Goal: Information Seeking & Learning: Learn about a topic

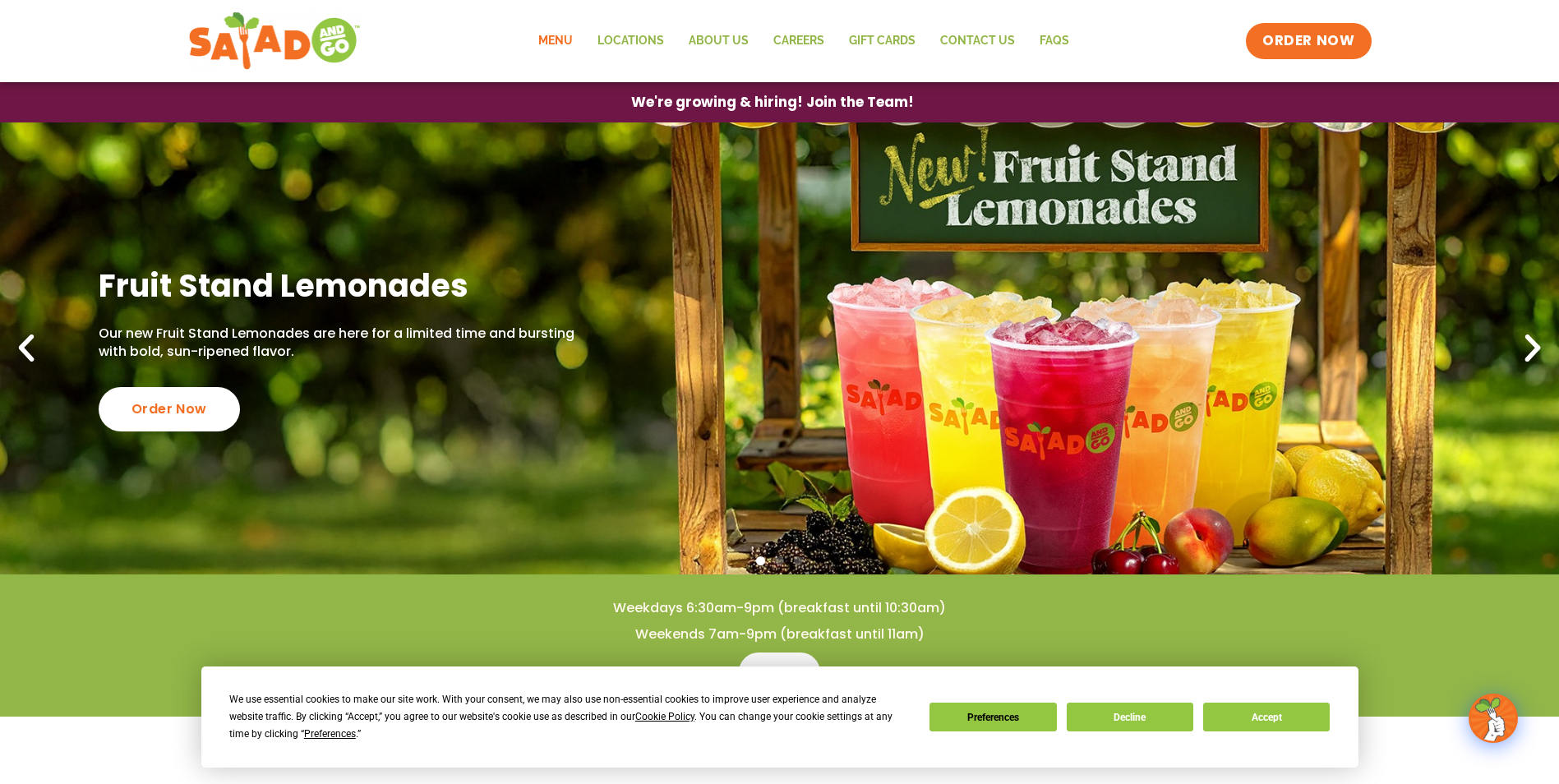
click at [553, 28] on link "Menu" at bounding box center [555, 41] width 59 height 38
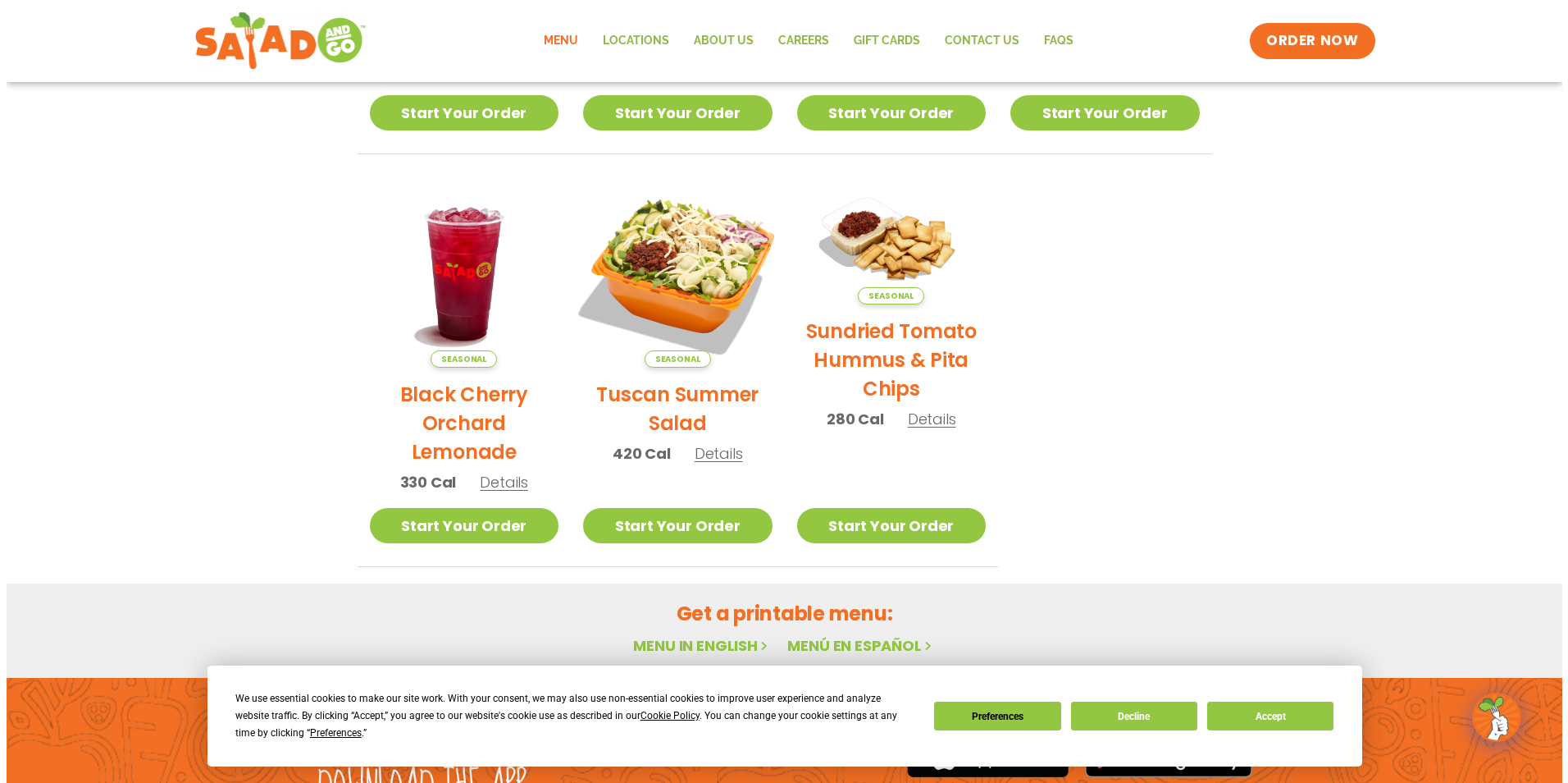
scroll to position [763, 0]
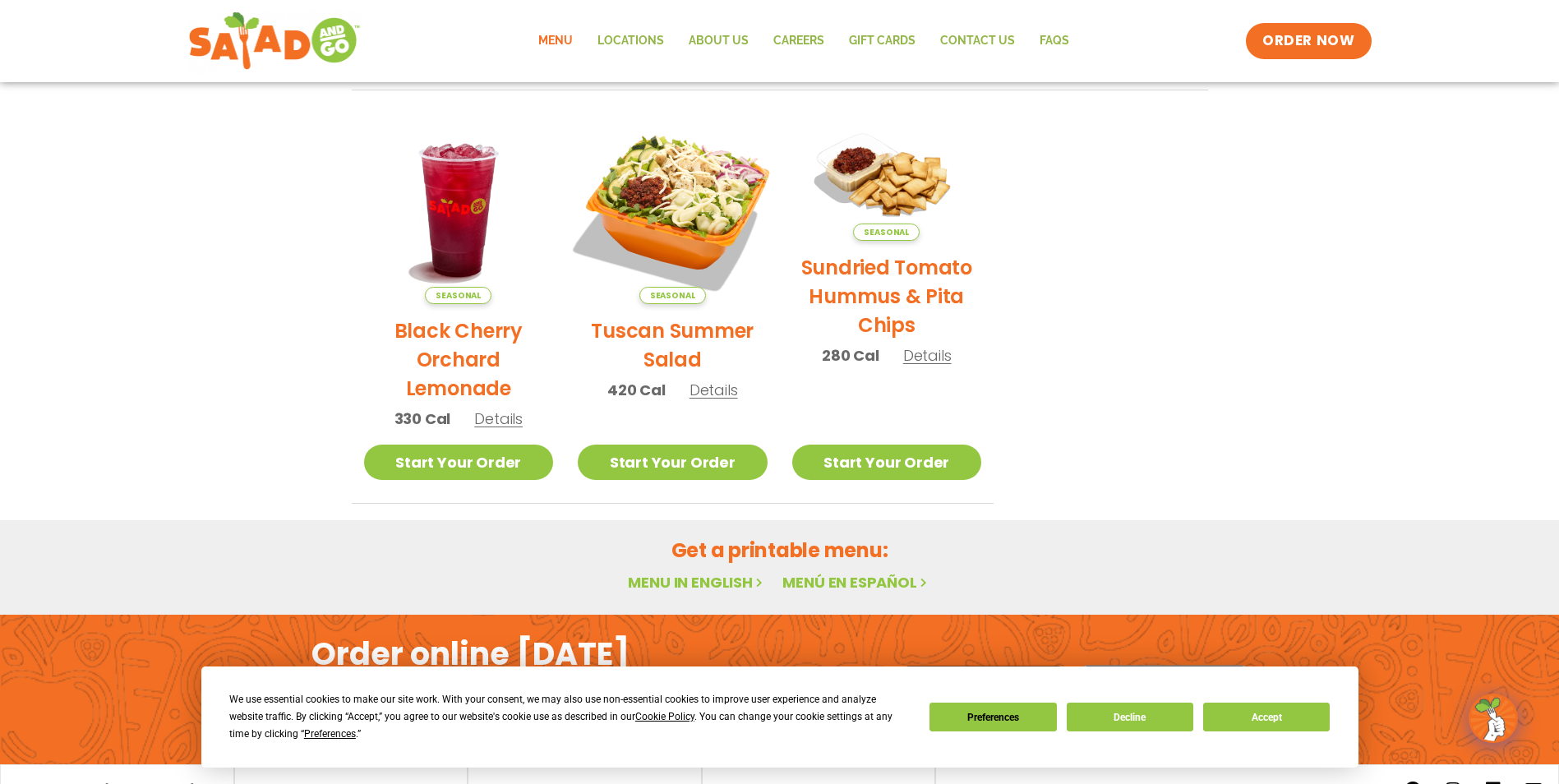
click at [696, 200] on img at bounding box center [672, 208] width 222 height 222
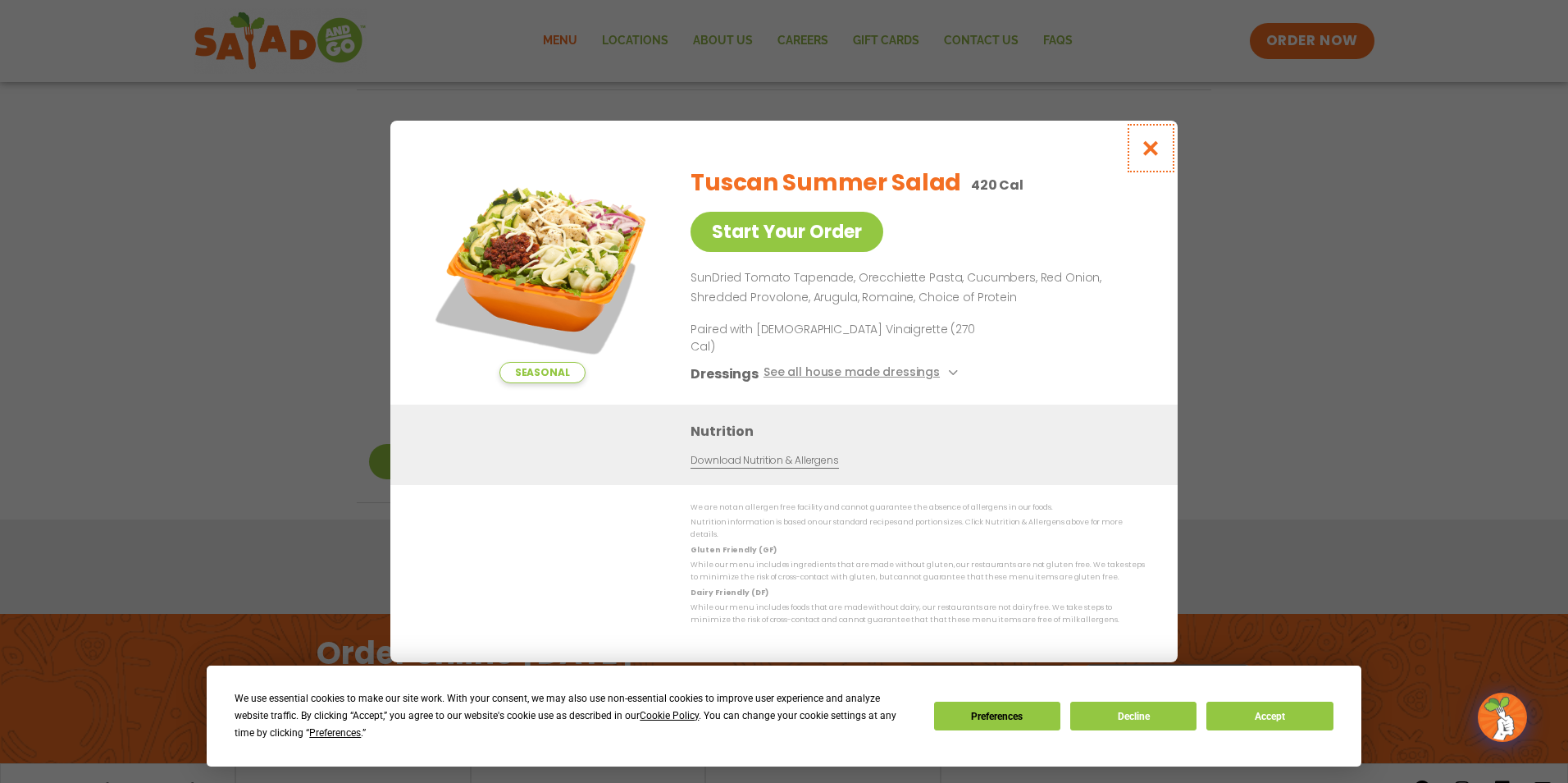
click at [1156, 154] on icon "Close modal" at bounding box center [1151, 147] width 20 height 18
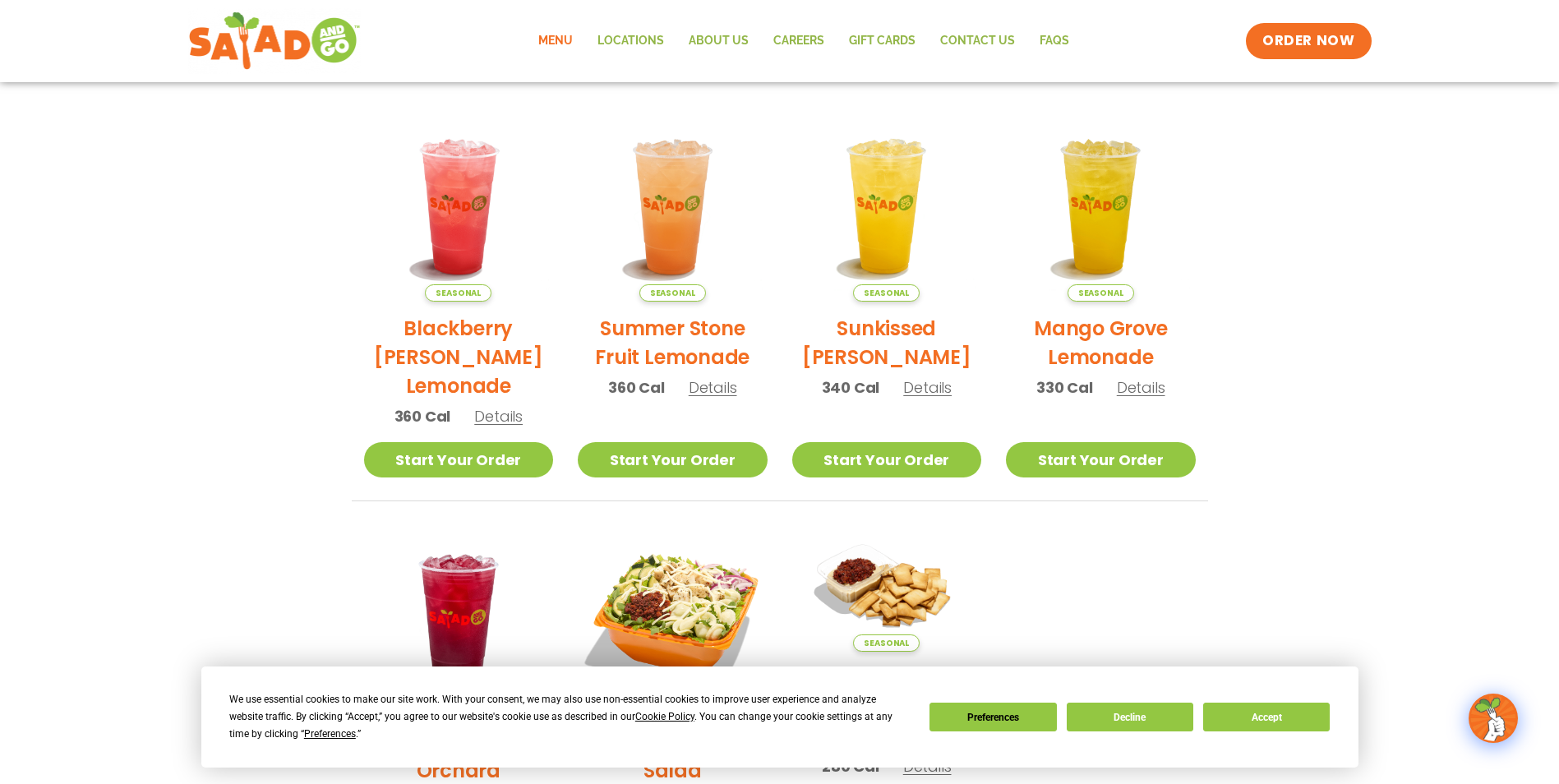
scroll to position [0, 0]
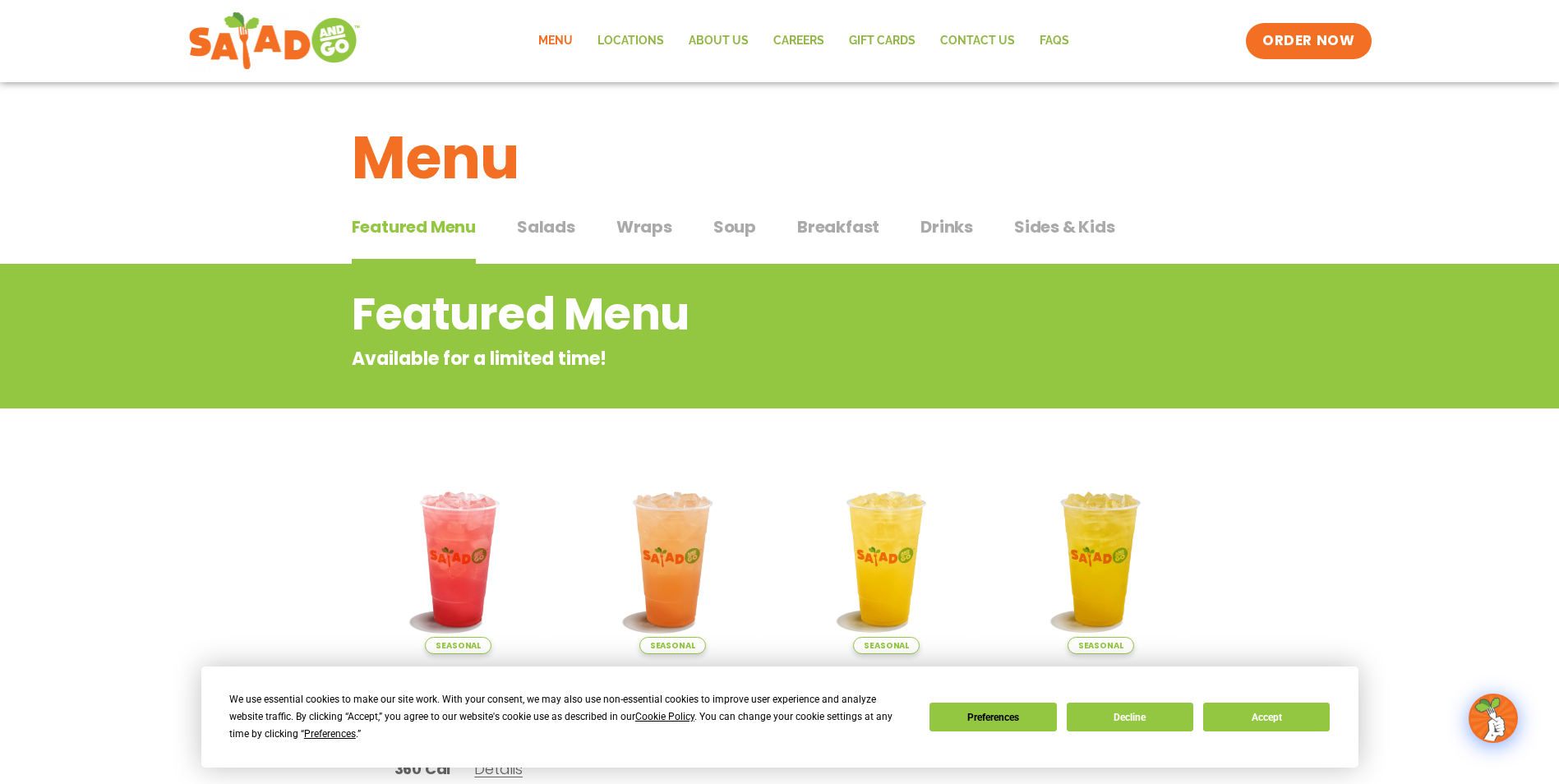
click at [534, 231] on span "Salads" at bounding box center [545, 226] width 58 height 25
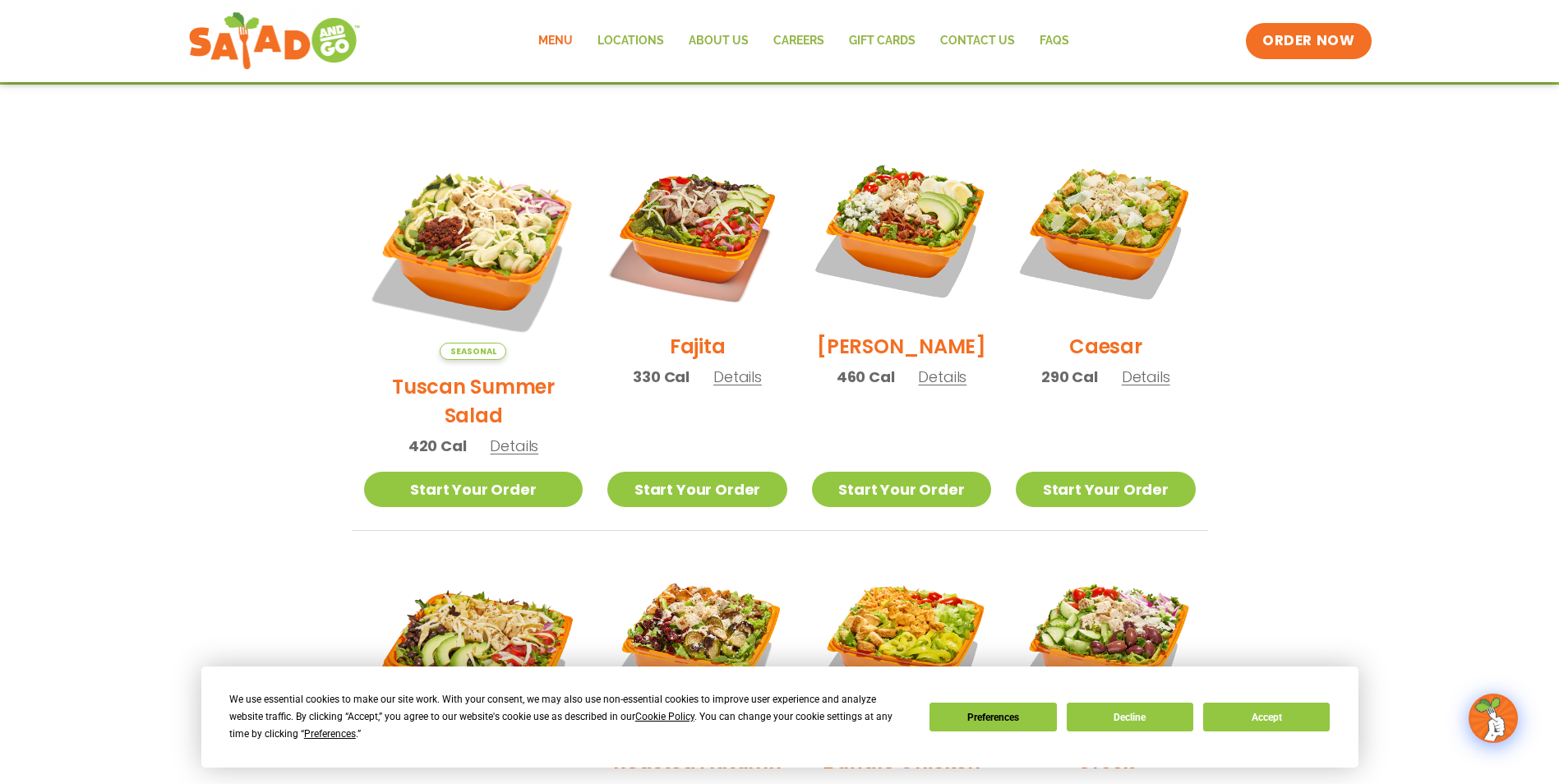
scroll to position [293, 0]
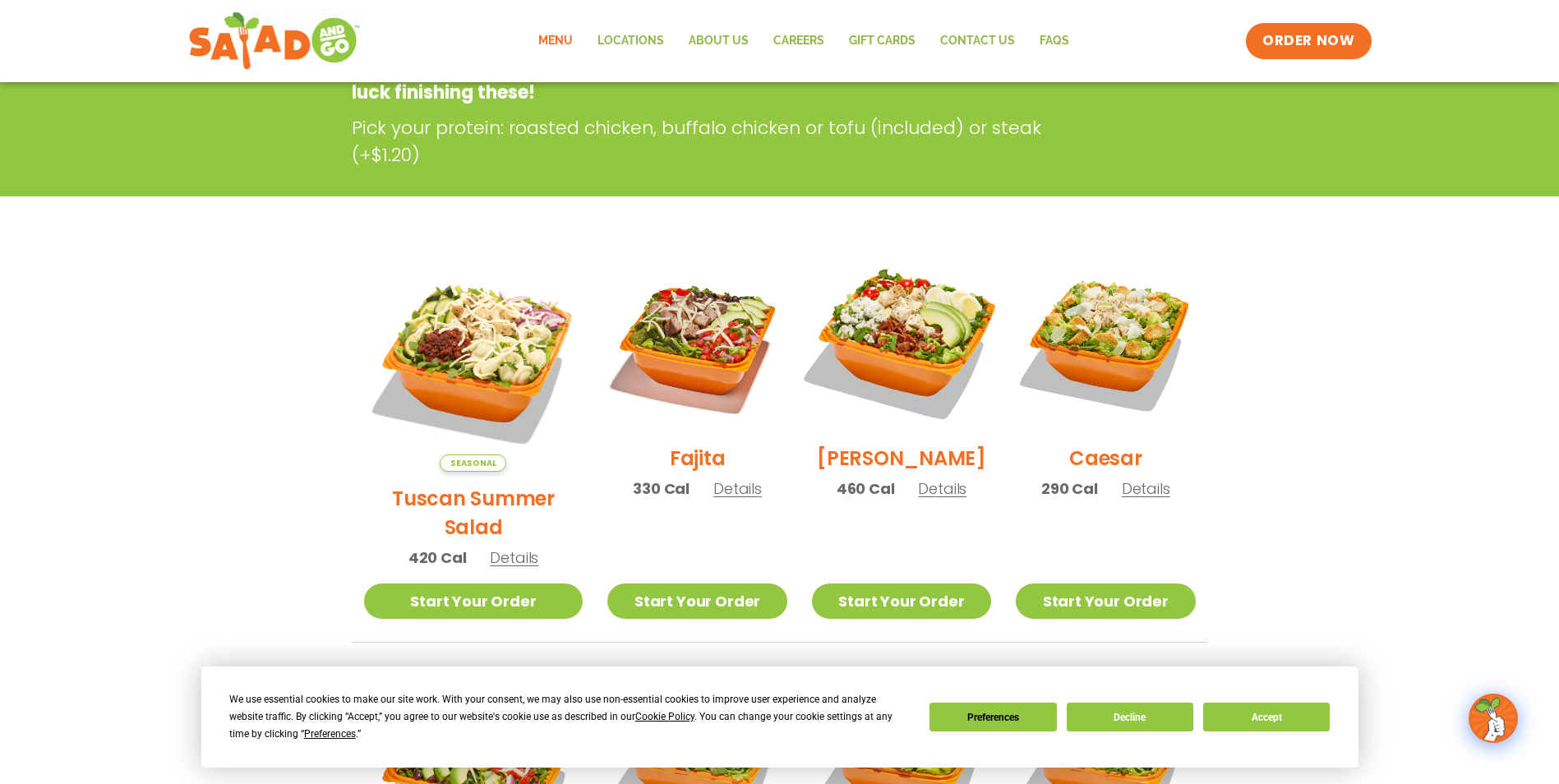
click at [898, 315] on img at bounding box center [901, 342] width 210 height 210
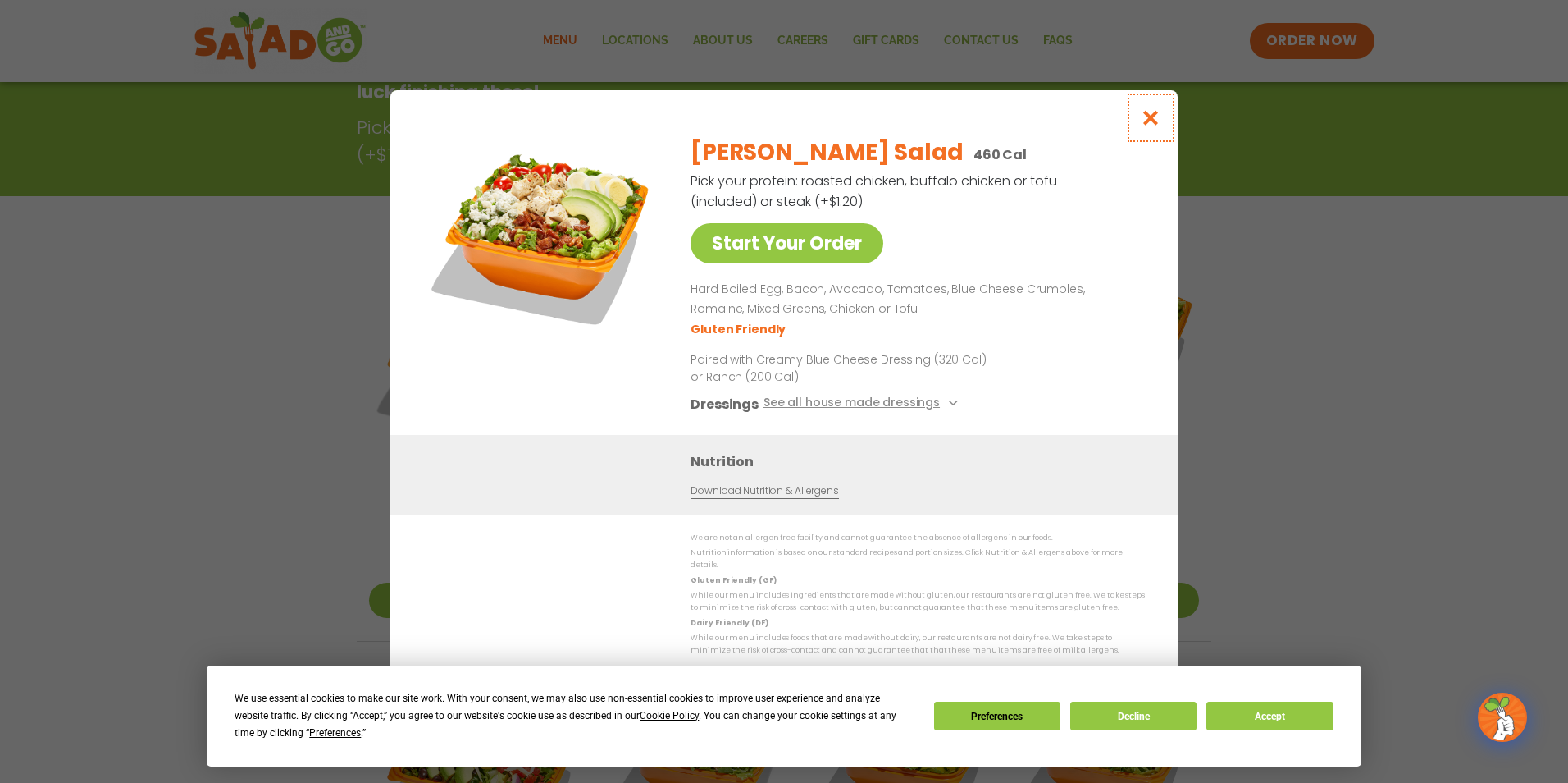
click at [1146, 111] on button "Close modal" at bounding box center [1151, 118] width 53 height 55
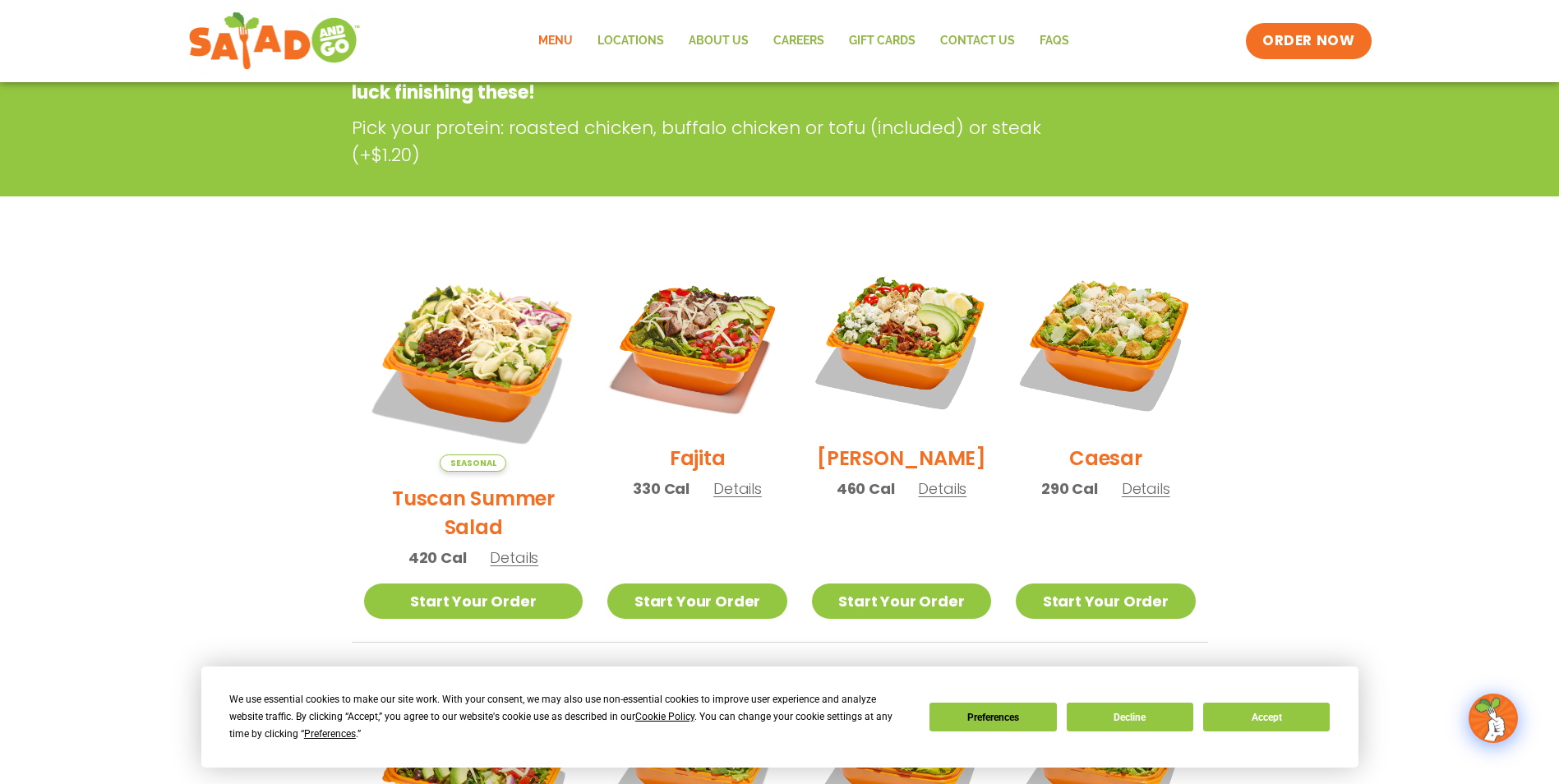
click at [1113, 322] on img at bounding box center [1105, 341] width 179 height 179
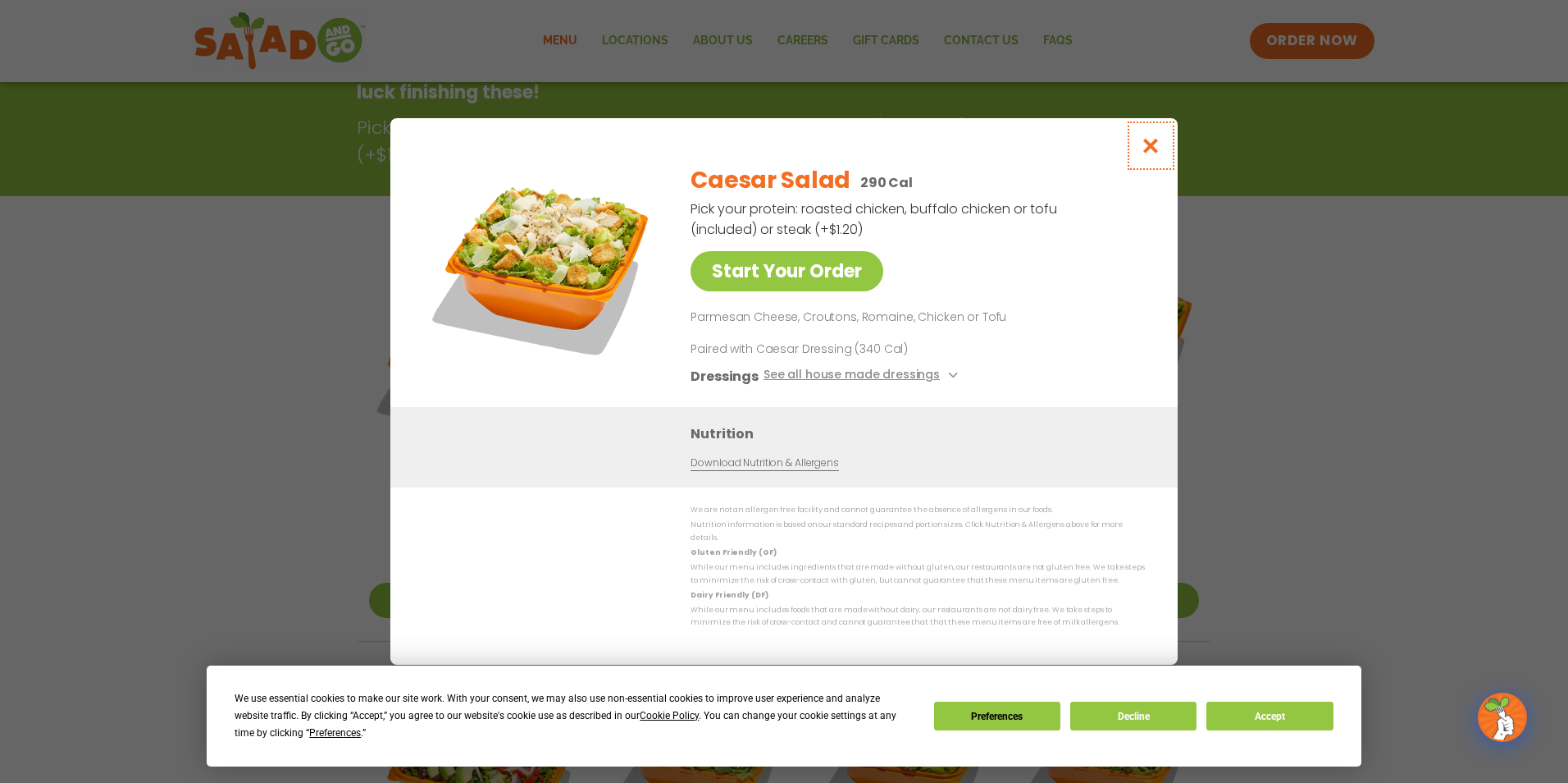
click at [1161, 147] on button "Close modal" at bounding box center [1151, 146] width 53 height 55
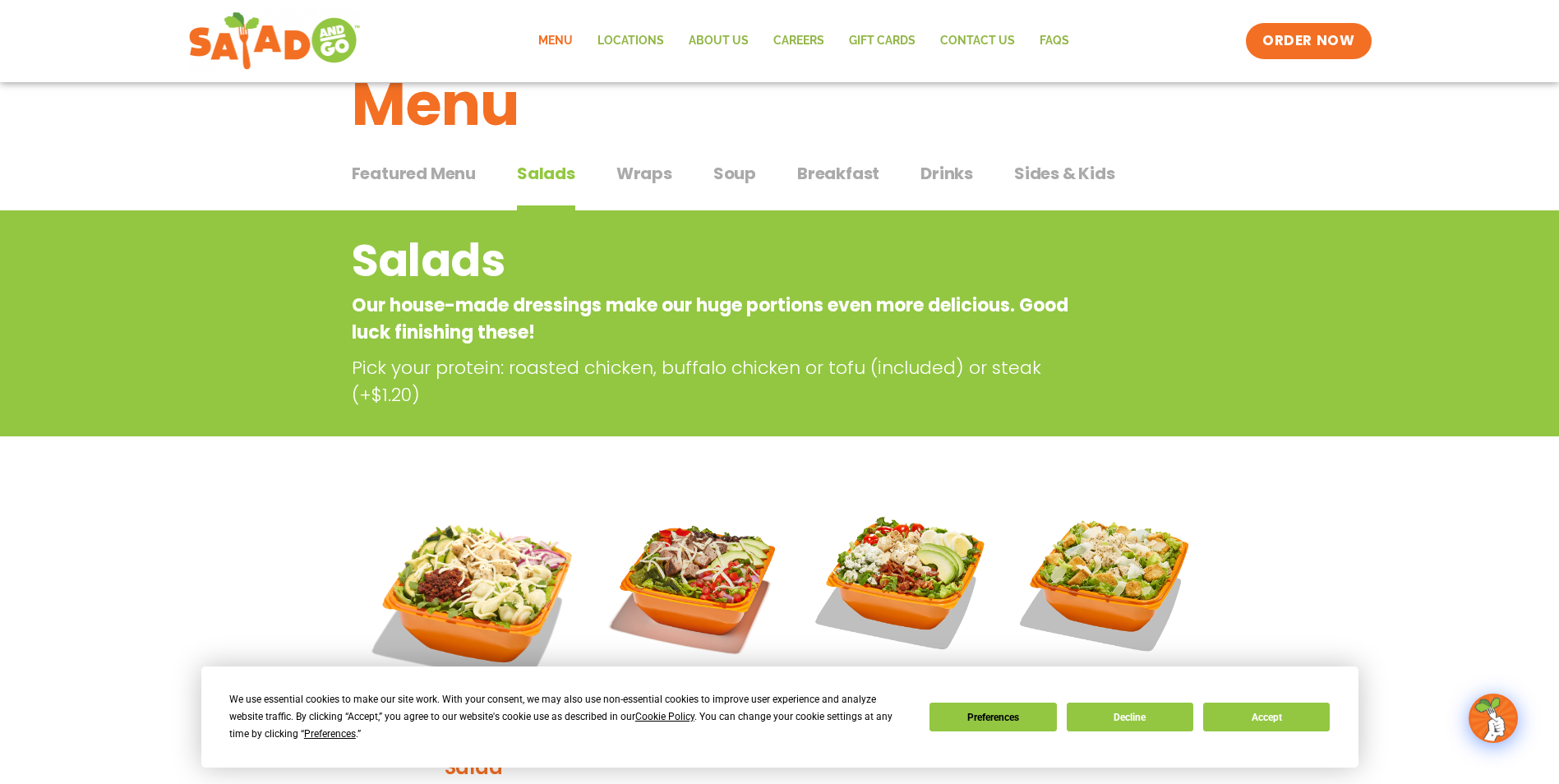
scroll to position [0, 0]
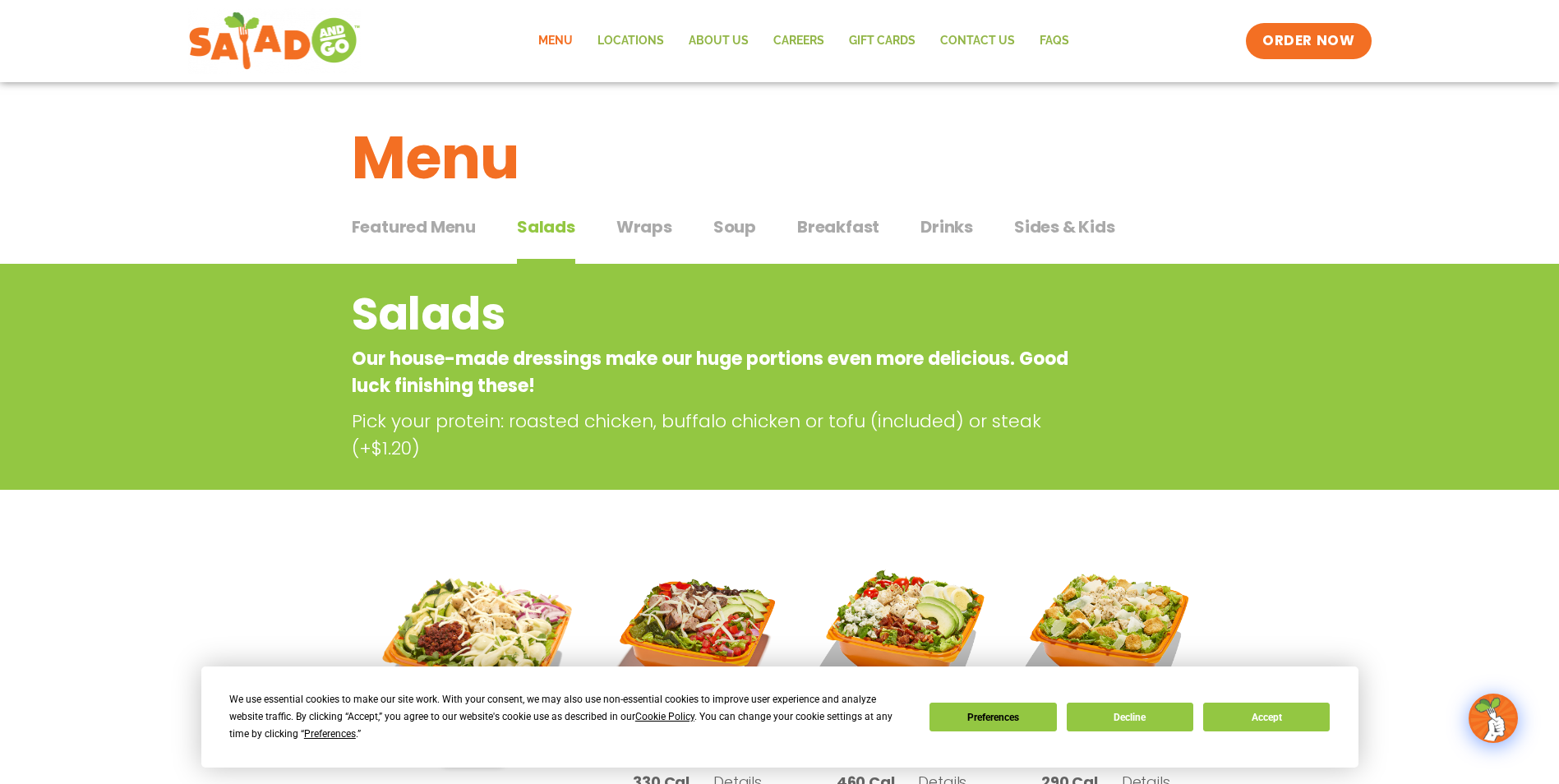
click at [939, 227] on span "Drinks" at bounding box center [946, 226] width 53 height 25
